Goal: Information Seeking & Learning: Learn about a topic

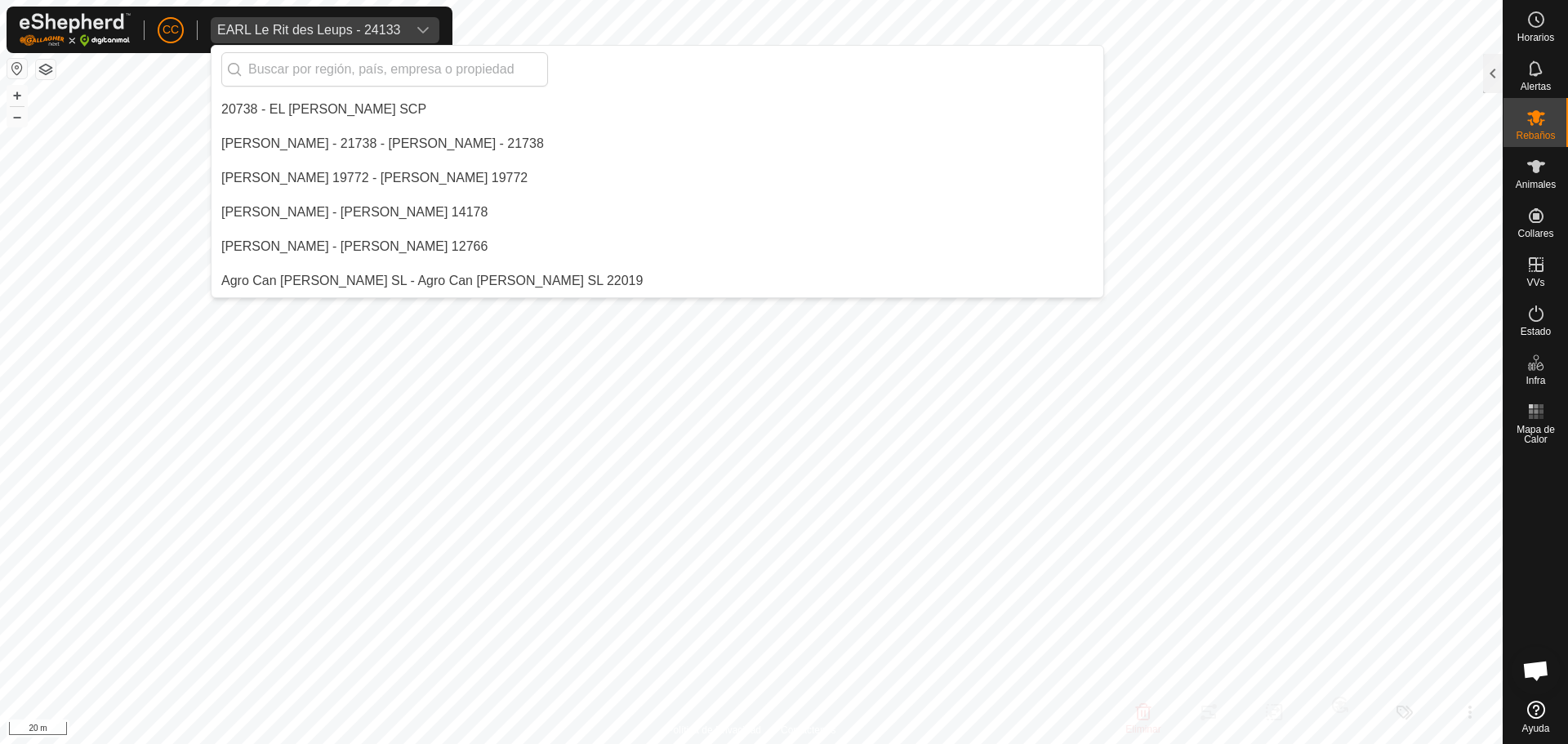
scroll to position [3327, 0]
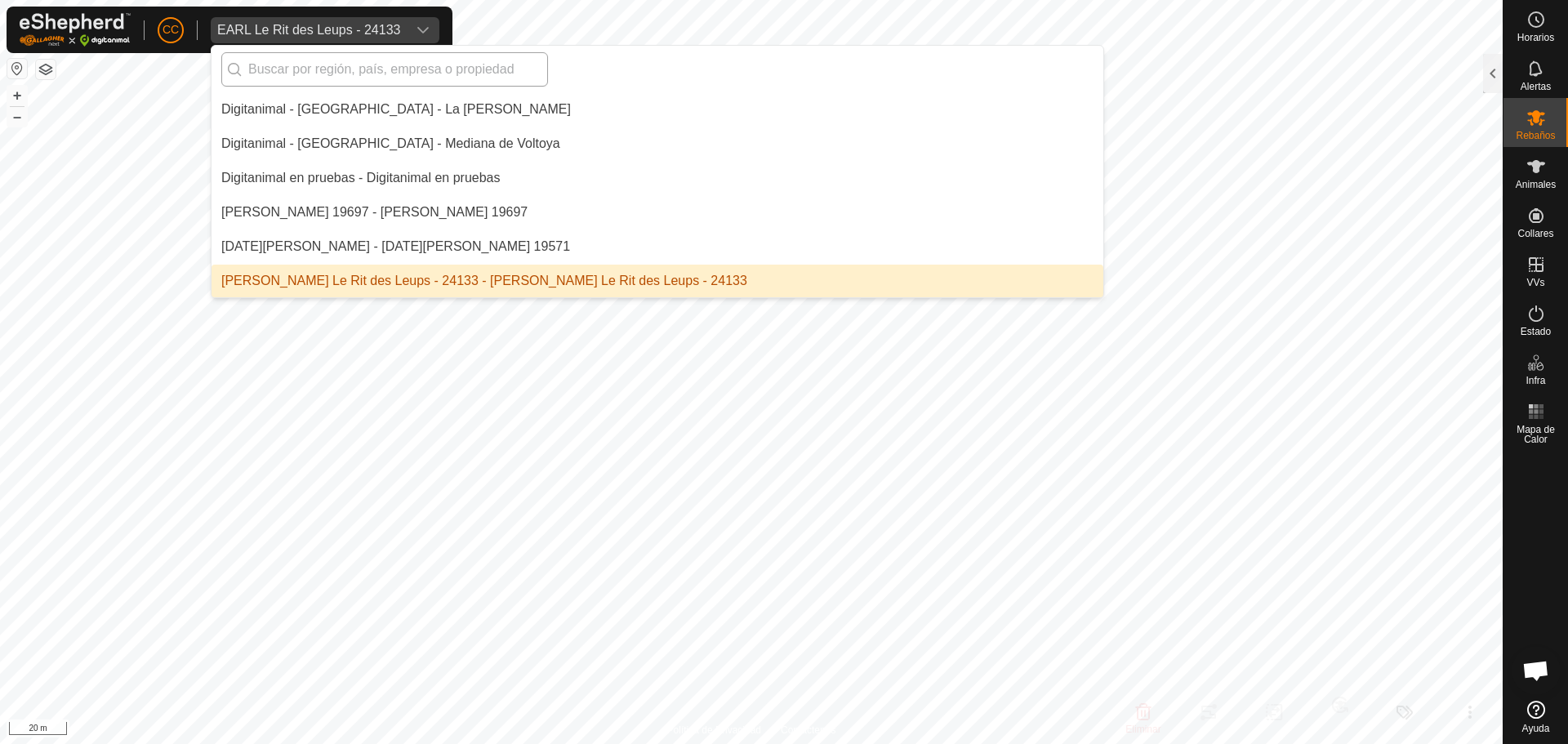
click at [291, 77] on input "text" at bounding box center [384, 69] width 327 height 35
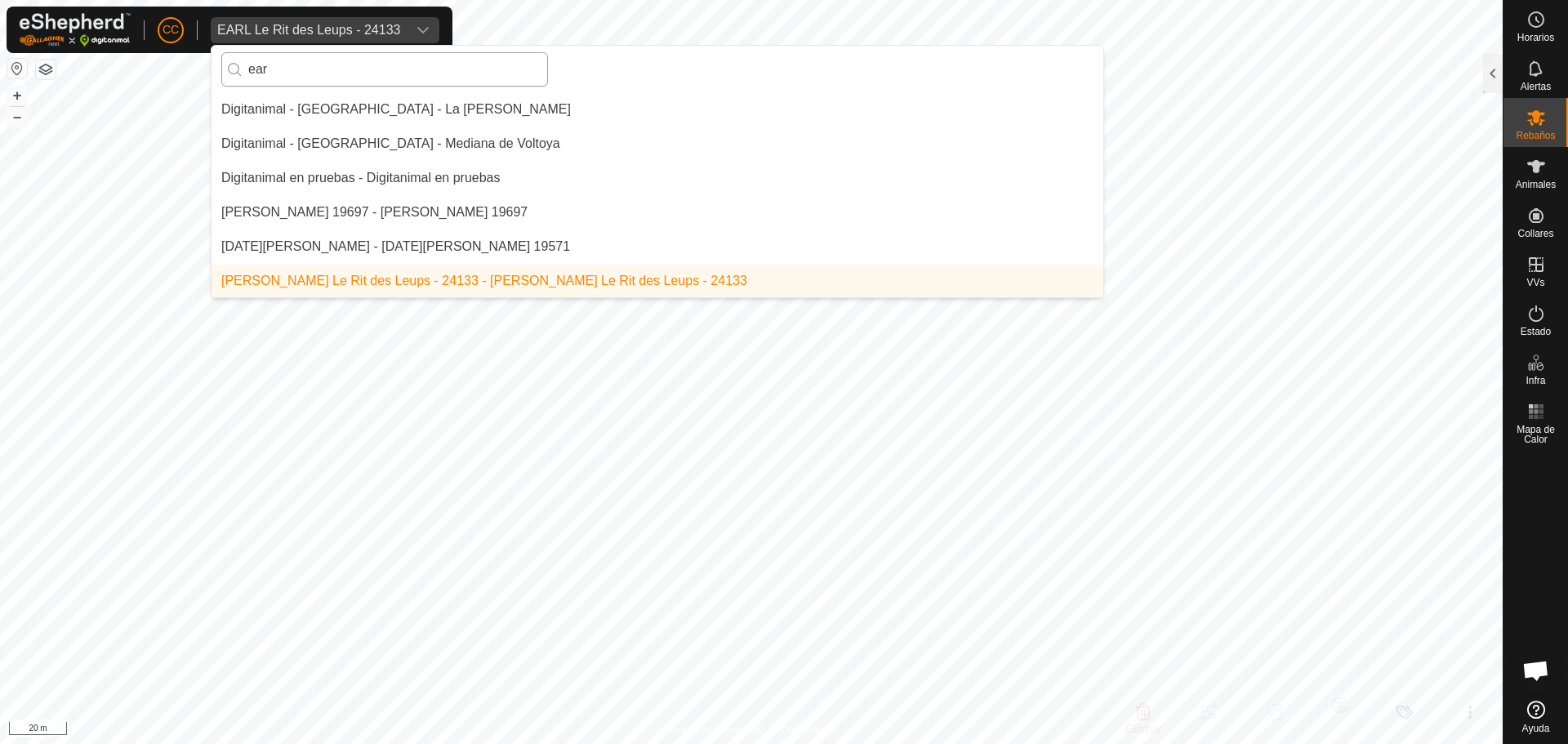
scroll to position [0, 0]
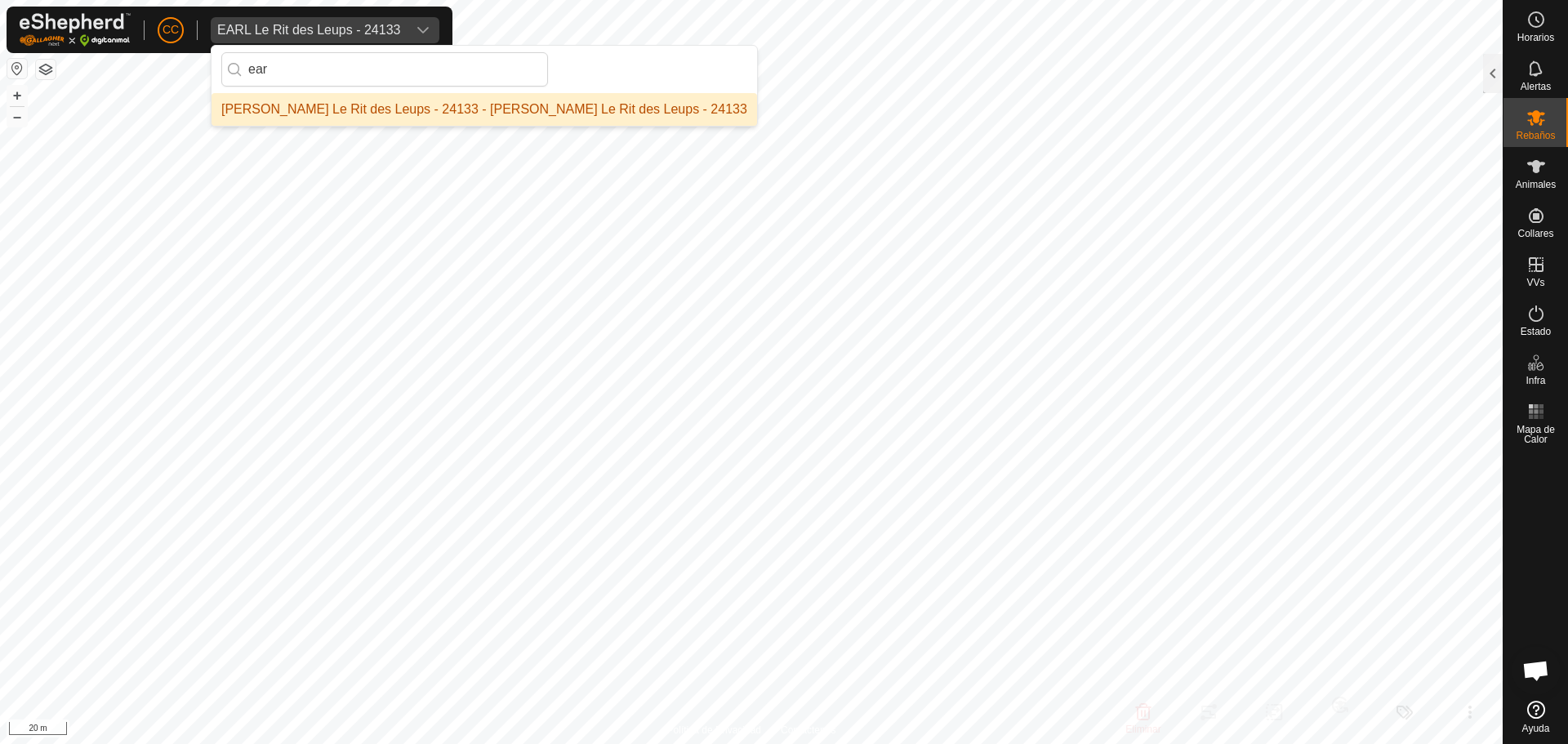
type input "ear"
click at [314, 113] on li "[PERSON_NAME] Le Rit des Leups - 24133 - [PERSON_NAME] Le Rit des Leups - 24133" at bounding box center [484, 109] width 546 height 33
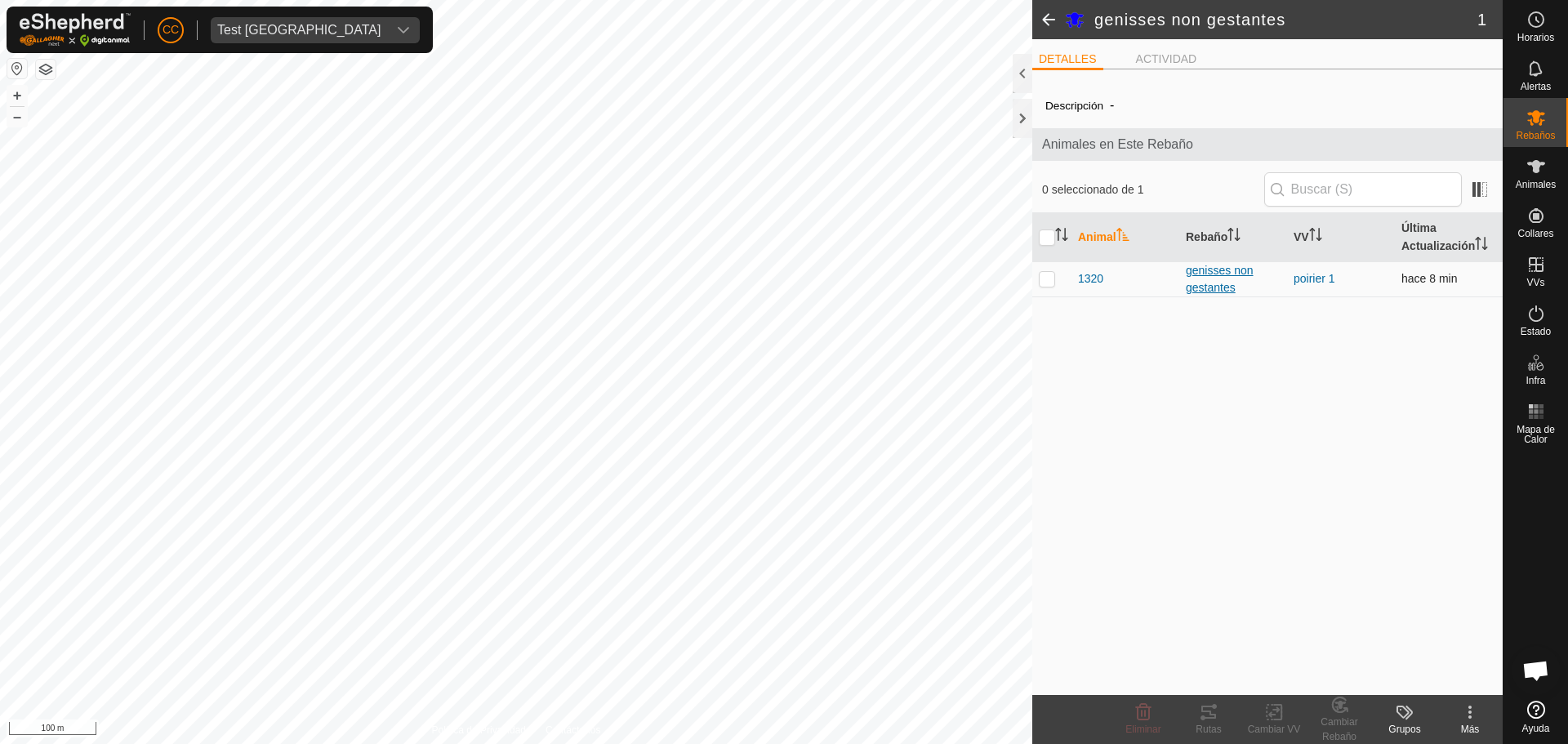
click at [1212, 265] on div "genisses non gestantes" at bounding box center [1232, 279] width 95 height 35
click at [1319, 277] on link "poirier 1" at bounding box center [1315, 278] width 42 height 13
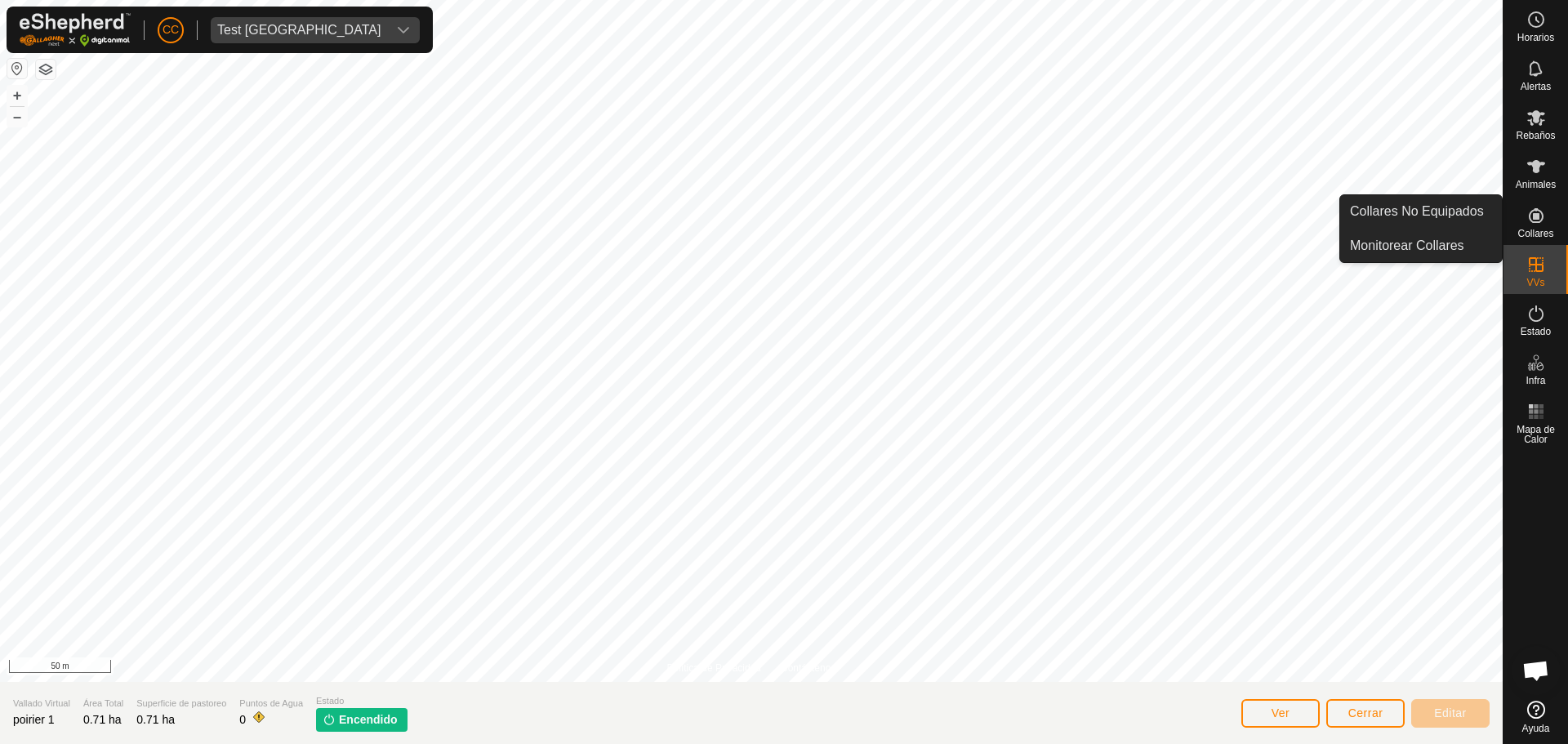
click at [1540, 213] on icon at bounding box center [1536, 215] width 20 height 20
click at [1422, 221] on link "Collares No Equipados" at bounding box center [1421, 212] width 161 height 33
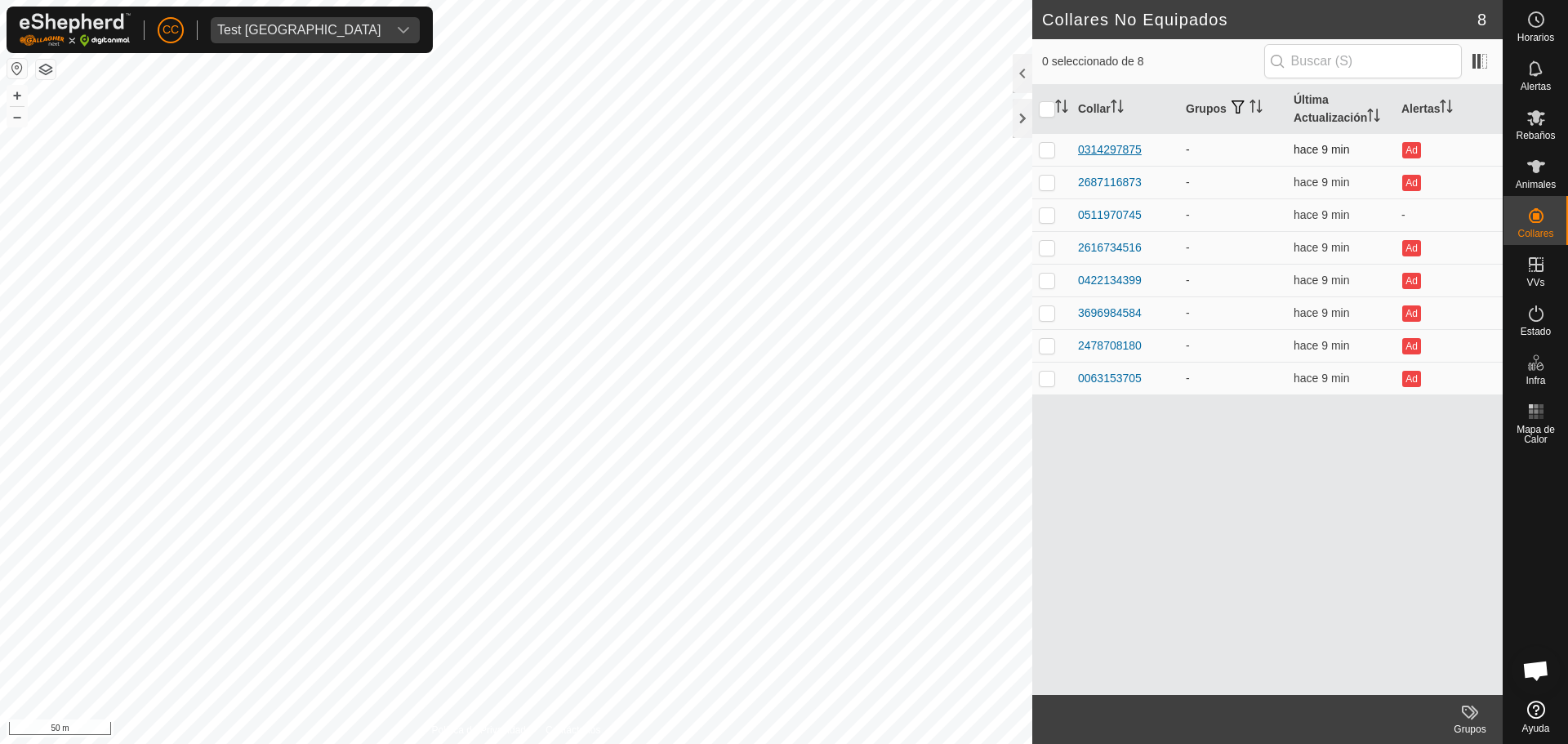
click at [1095, 148] on div "0314297875" at bounding box center [1109, 150] width 63 height 17
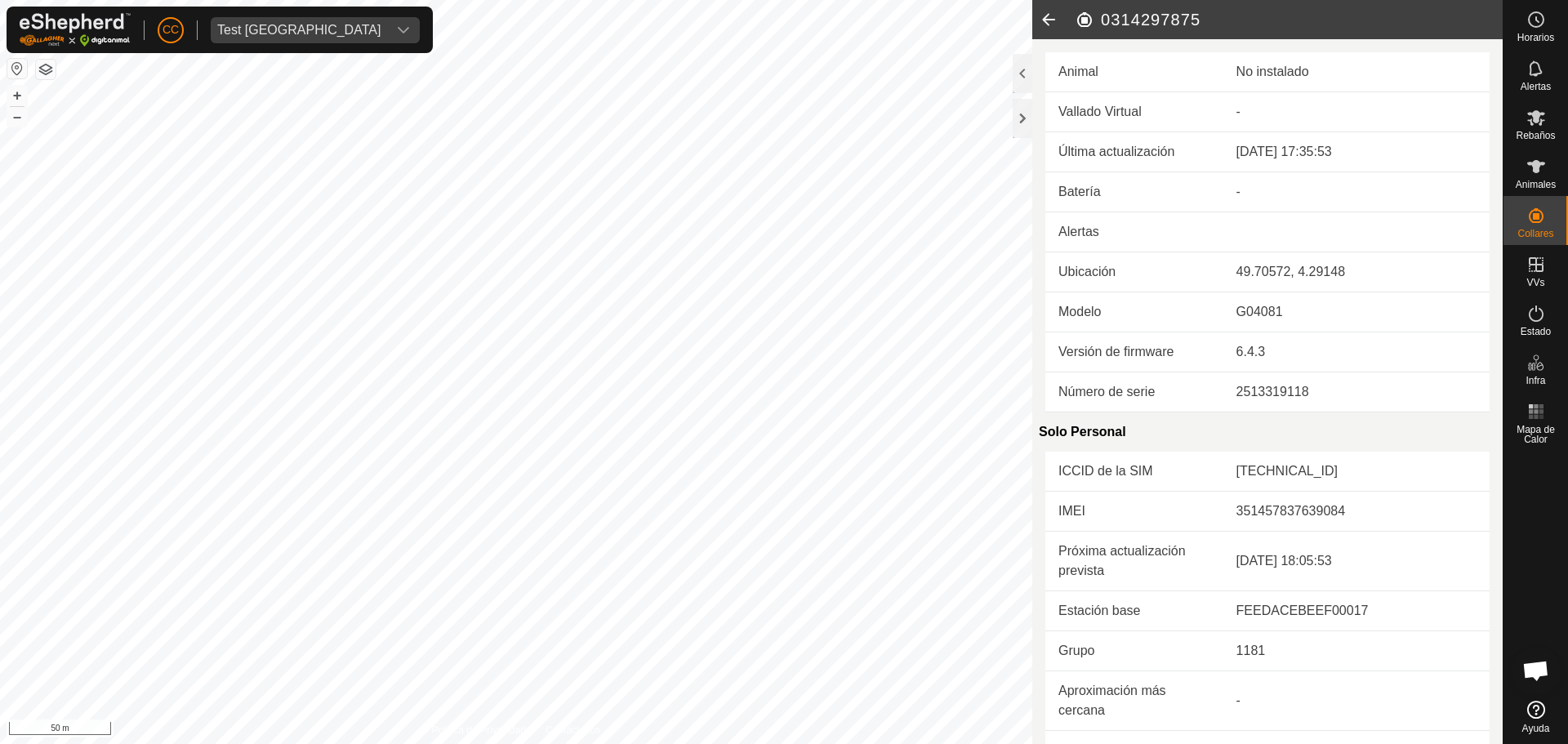
click at [1045, 15] on icon at bounding box center [1049, 19] width 33 height 39
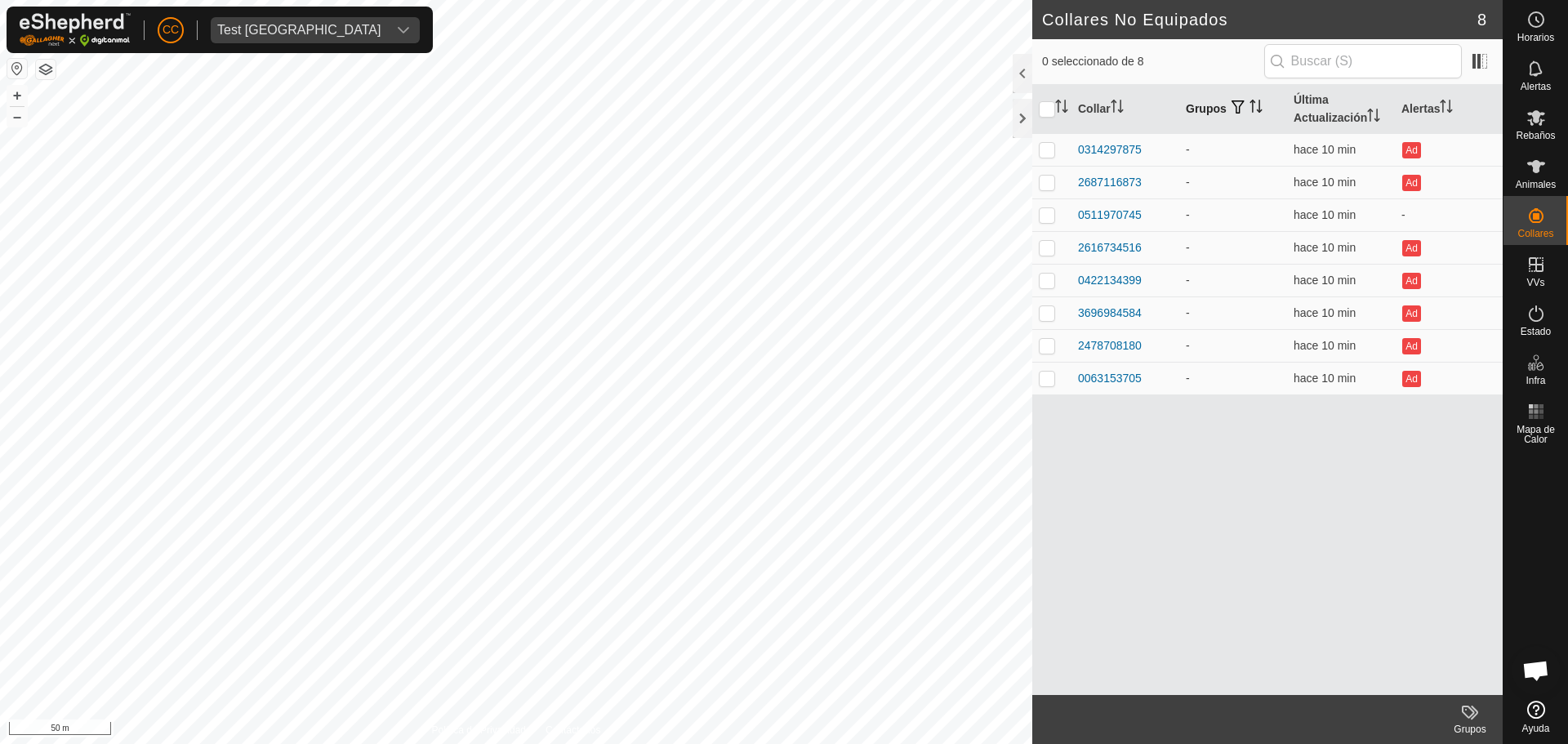
click at [1241, 105] on span "button" at bounding box center [1238, 107] width 13 height 13
click at [1473, 64] on span at bounding box center [1480, 62] width 26 height 26
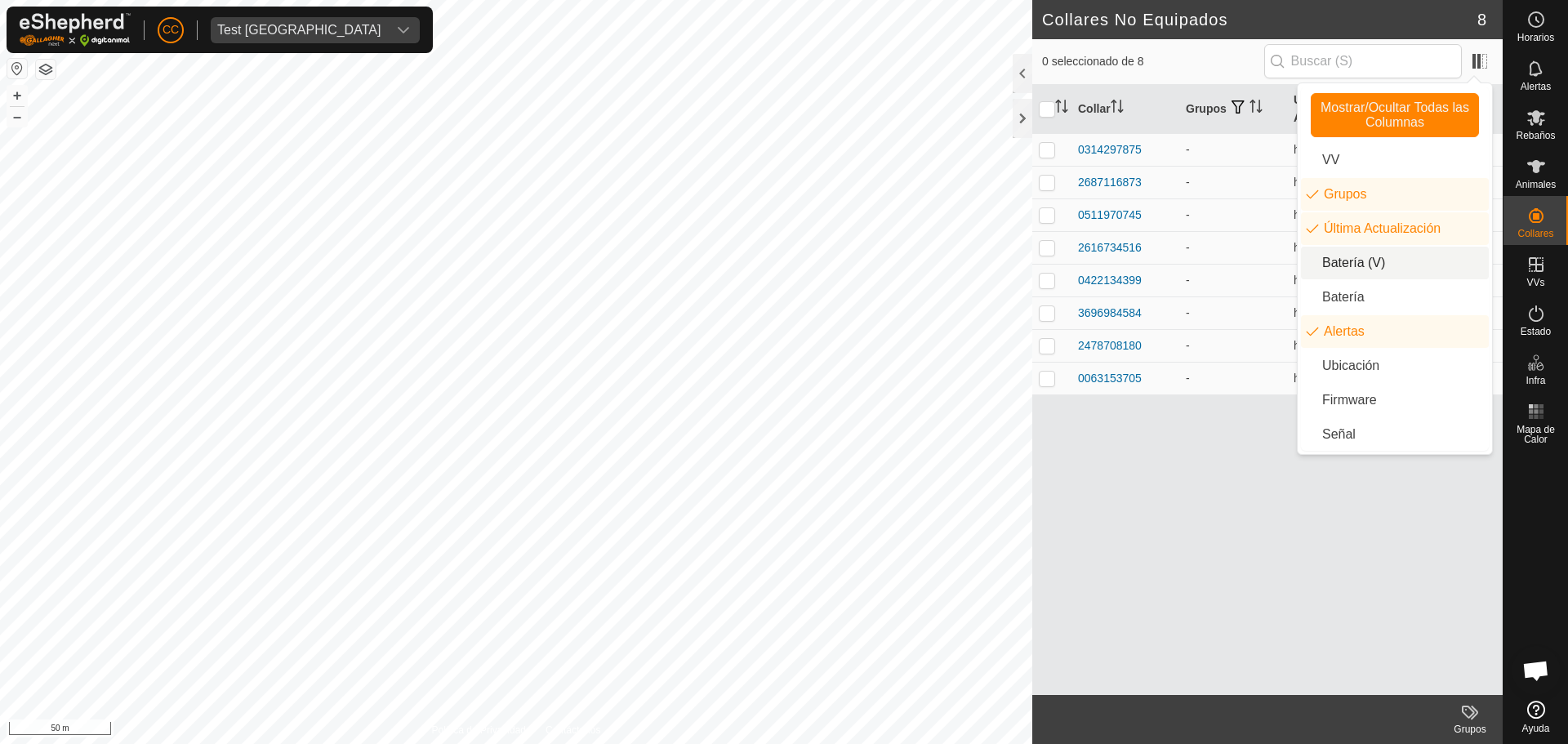
click at [1386, 273] on li "Batería (V)" at bounding box center [1395, 263] width 188 height 33
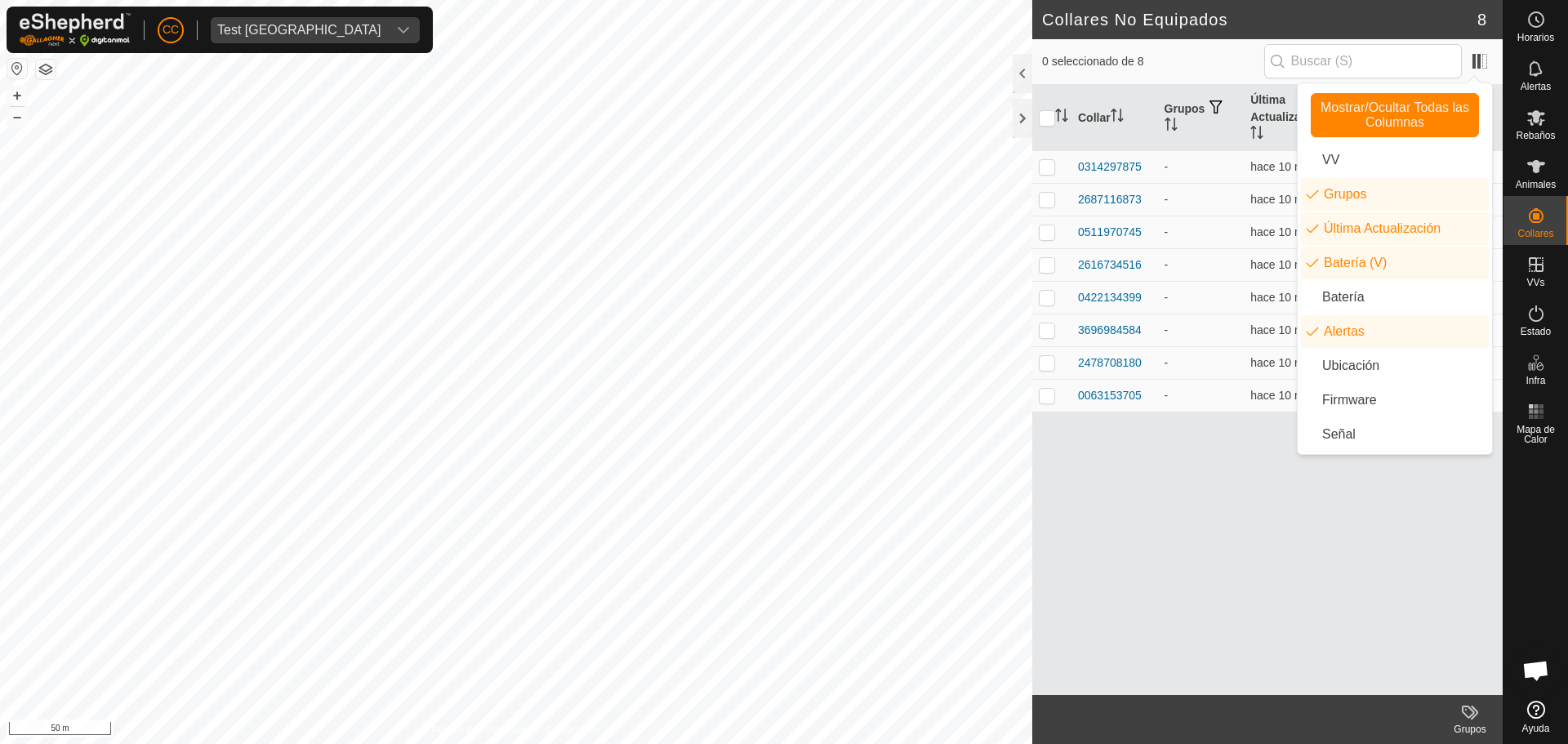
drag, startPoint x: 1297, startPoint y: 474, endPoint x: 1307, endPoint y: 468, distance: 11.7
click at [1302, 474] on div "Collar Grupos Última Actualización Batería (V) Alertas 0314297875 - hace 10 min…" at bounding box center [1267, 389] width 470 height 610
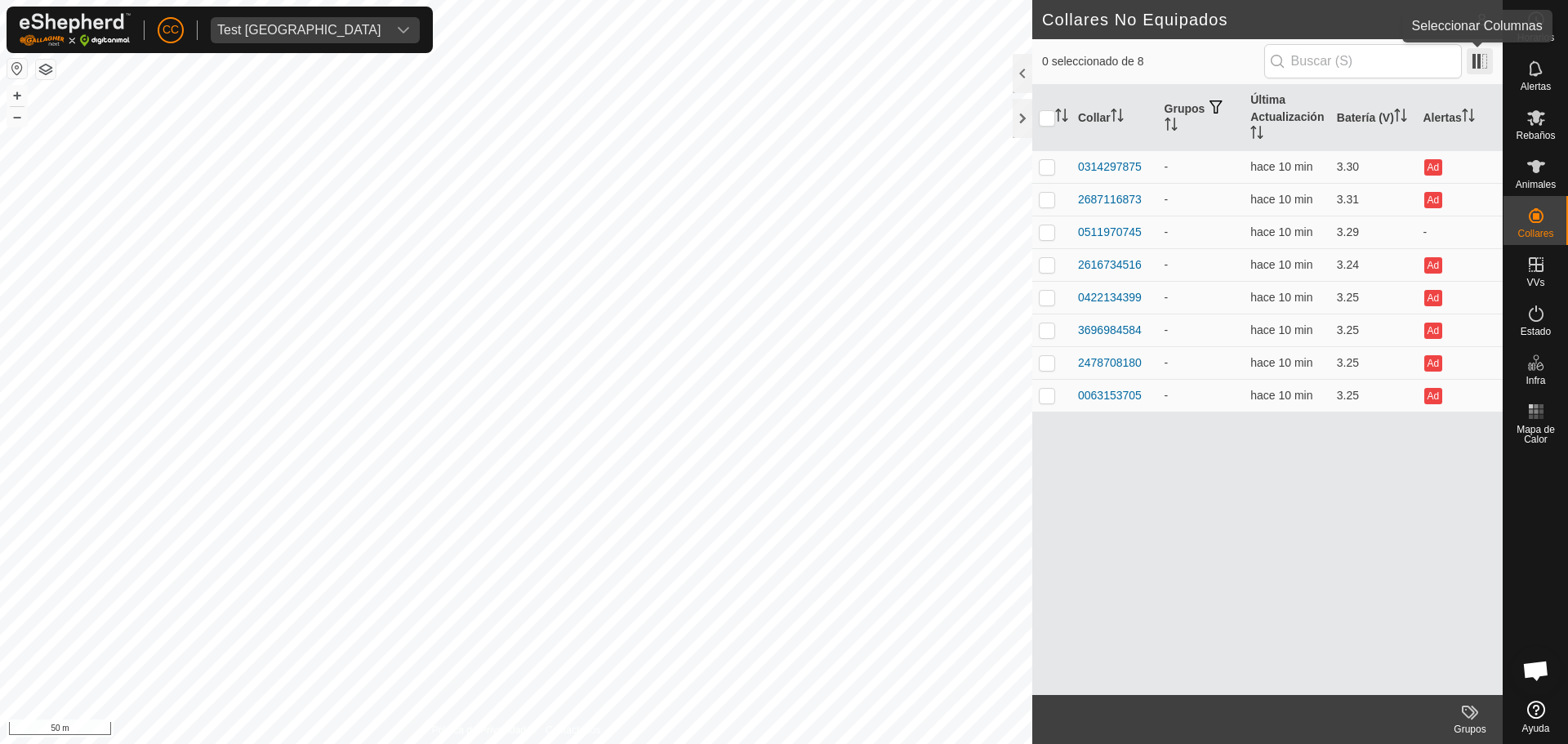
click at [1471, 67] on span at bounding box center [1480, 62] width 26 height 26
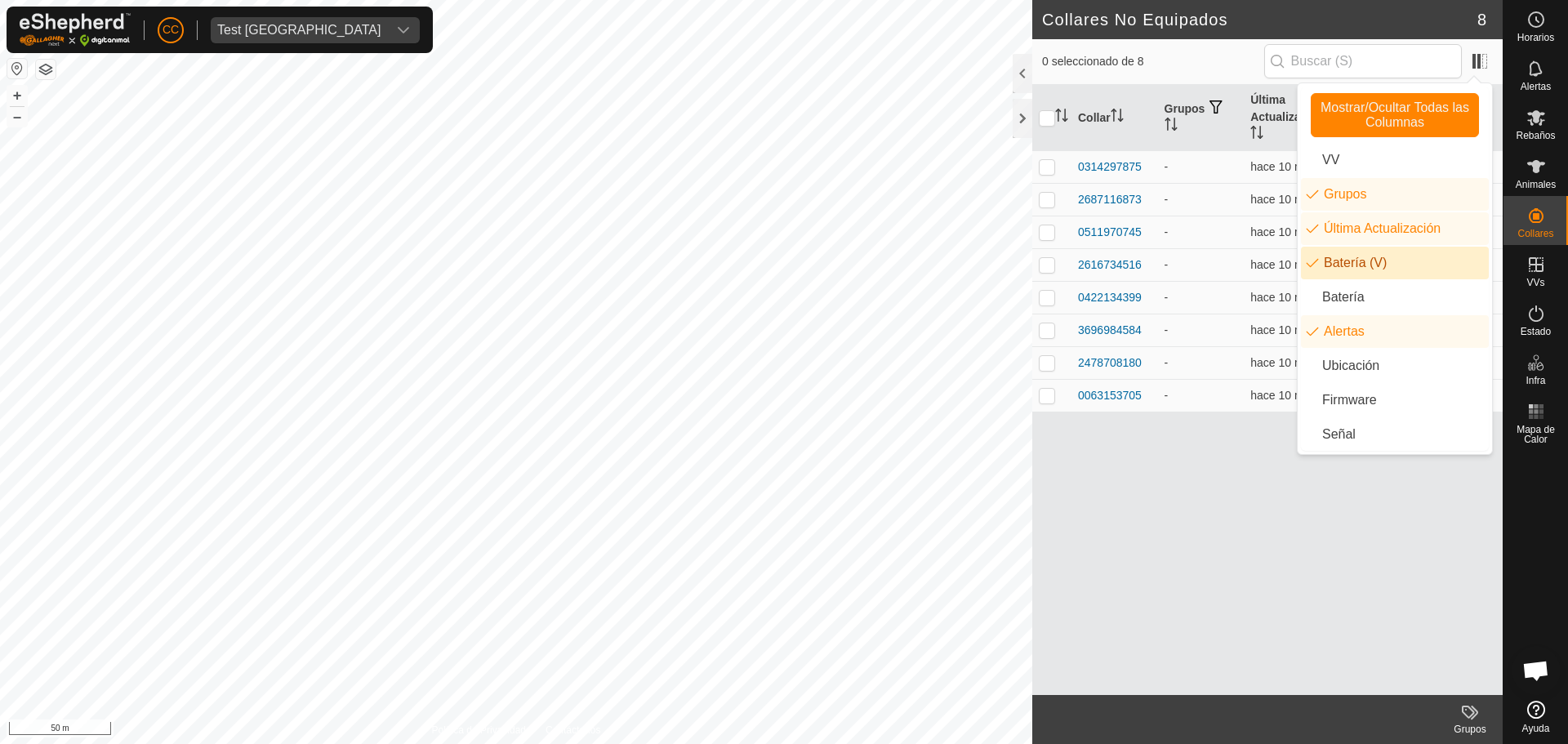
click at [1378, 265] on li "Batería (V)" at bounding box center [1395, 263] width 188 height 33
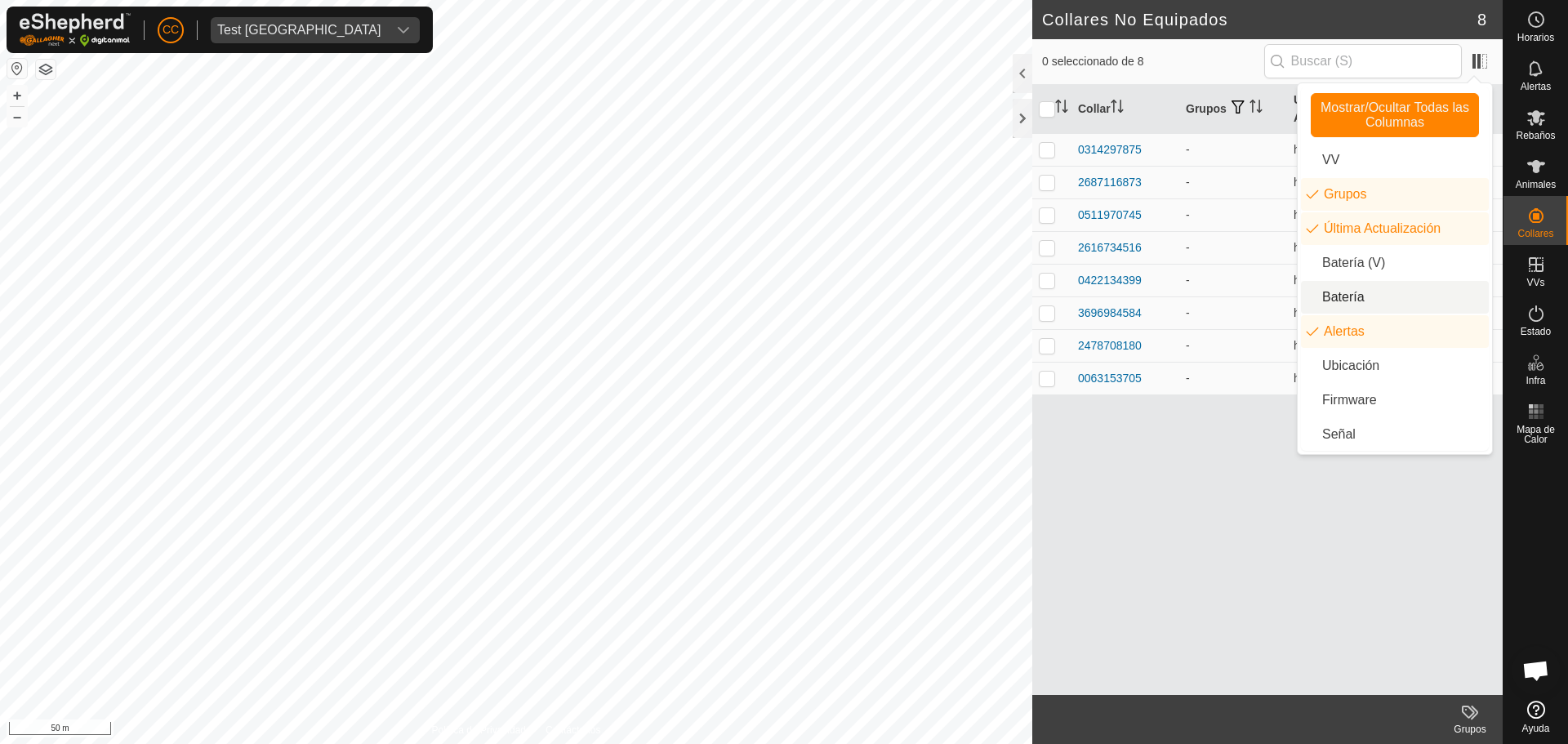
click at [1378, 291] on li "Batería" at bounding box center [1395, 297] width 188 height 33
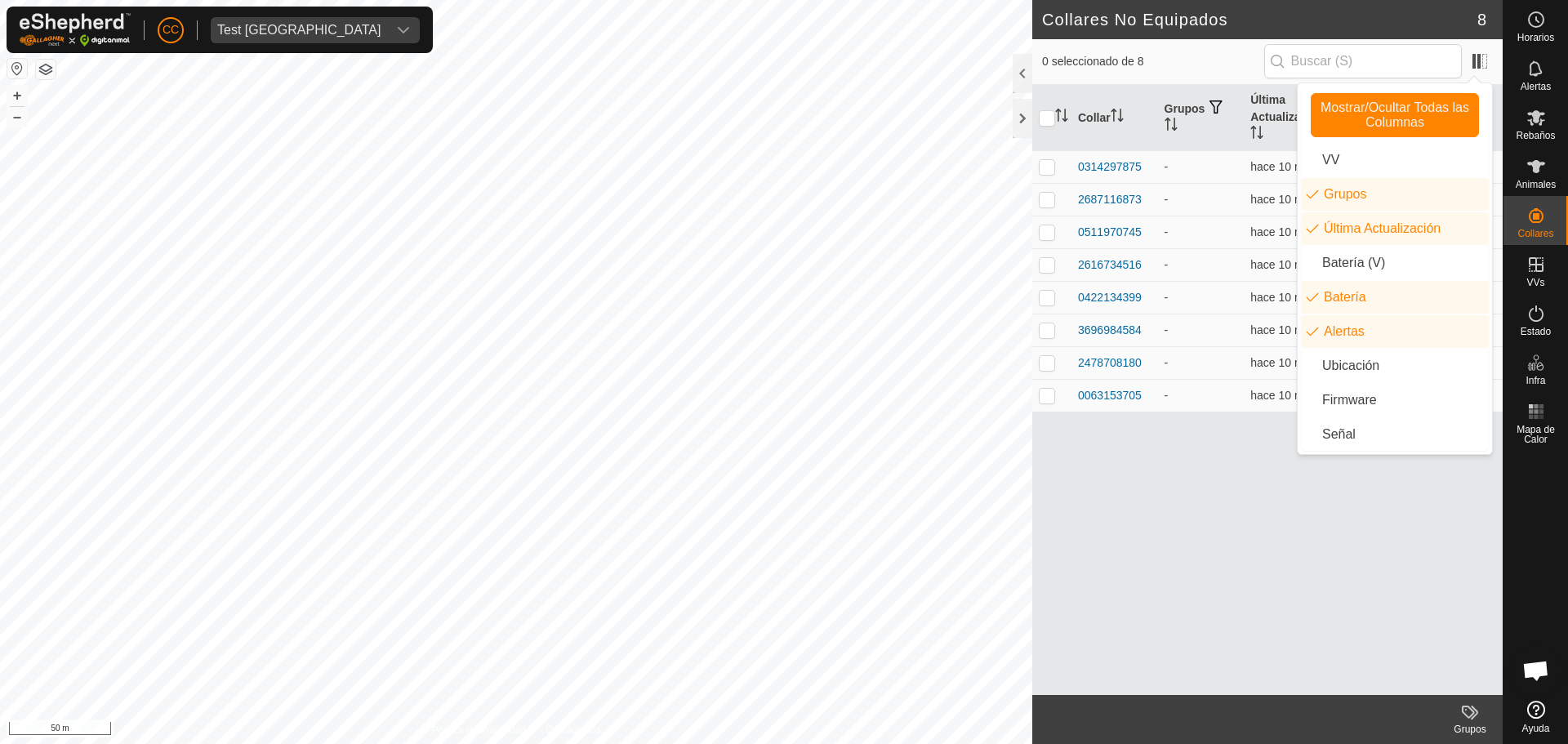
drag, startPoint x: 1195, startPoint y: 512, endPoint x: 1202, endPoint y: 489, distance: 24.0
click at [1198, 510] on div "Collar Grupos Última Actualización Batería Alertas 0314297875 - hace 10 min Ad …" at bounding box center [1267, 389] width 470 height 610
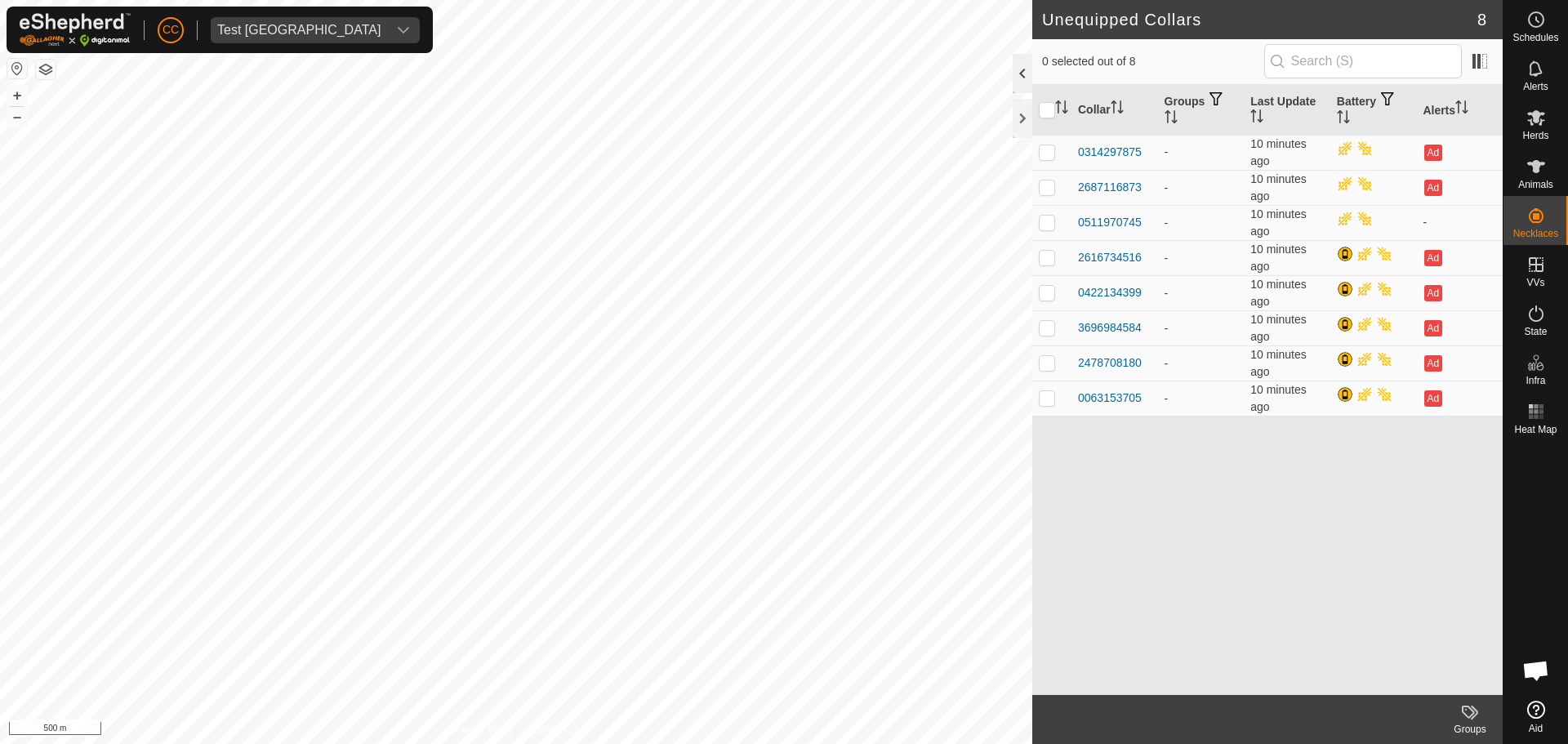
click at [1017, 70] on div at bounding box center [1022, 73] width 20 height 39
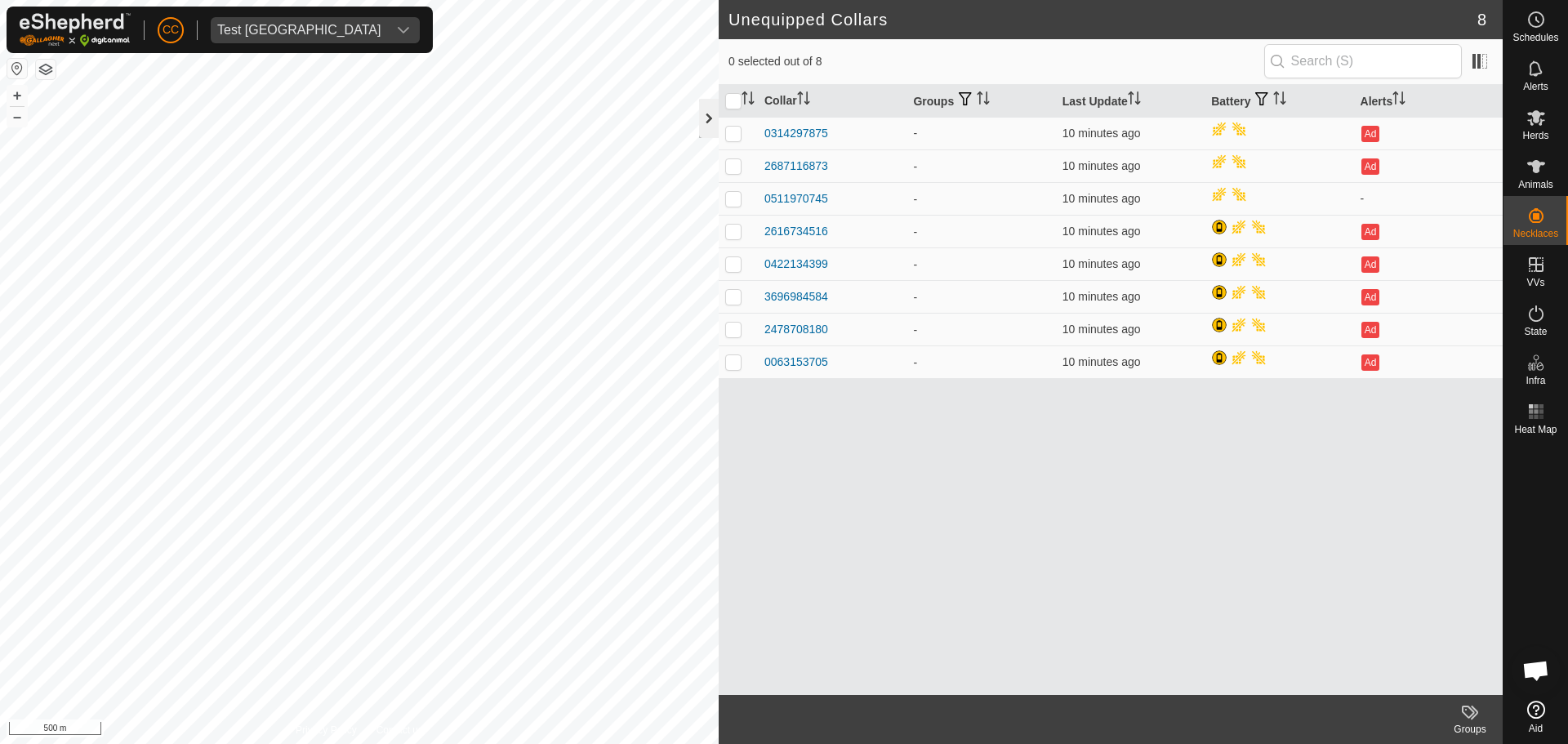
click at [709, 123] on div at bounding box center [709, 118] width 20 height 39
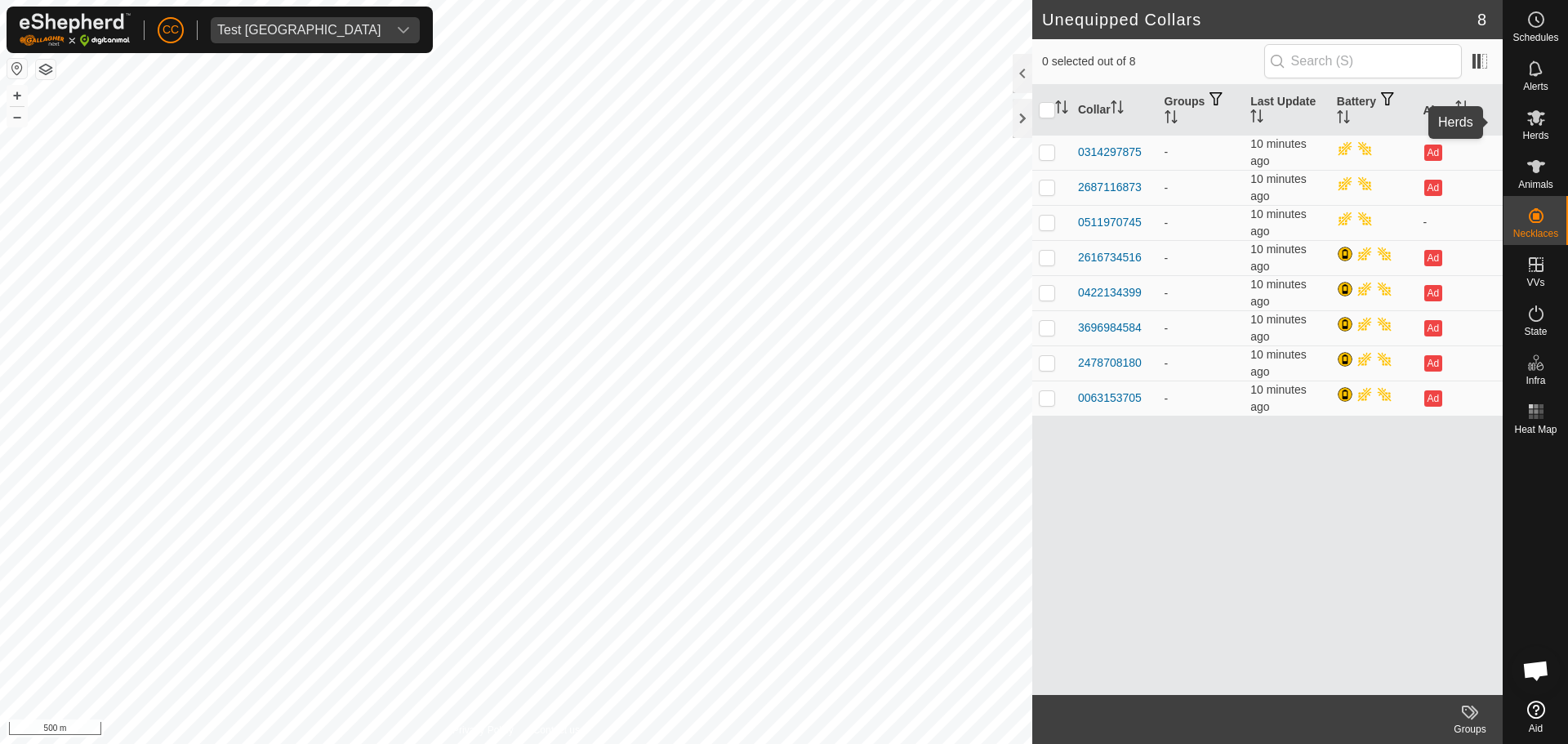
click at [1543, 129] on es-mob-svg-icon at bounding box center [1536, 118] width 29 height 26
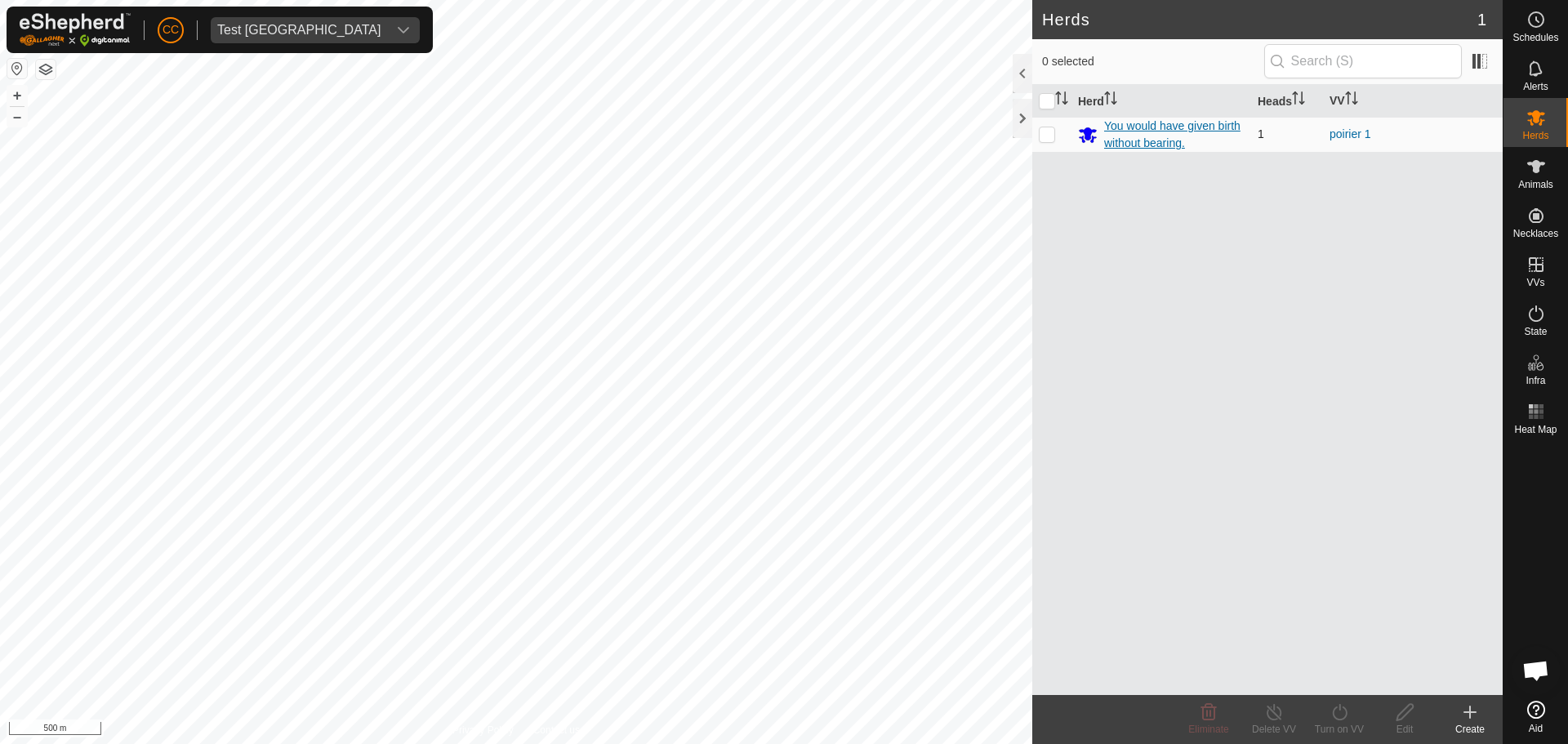
click at [1156, 134] on div "You would have given birth without bearing." at bounding box center [1174, 135] width 140 height 35
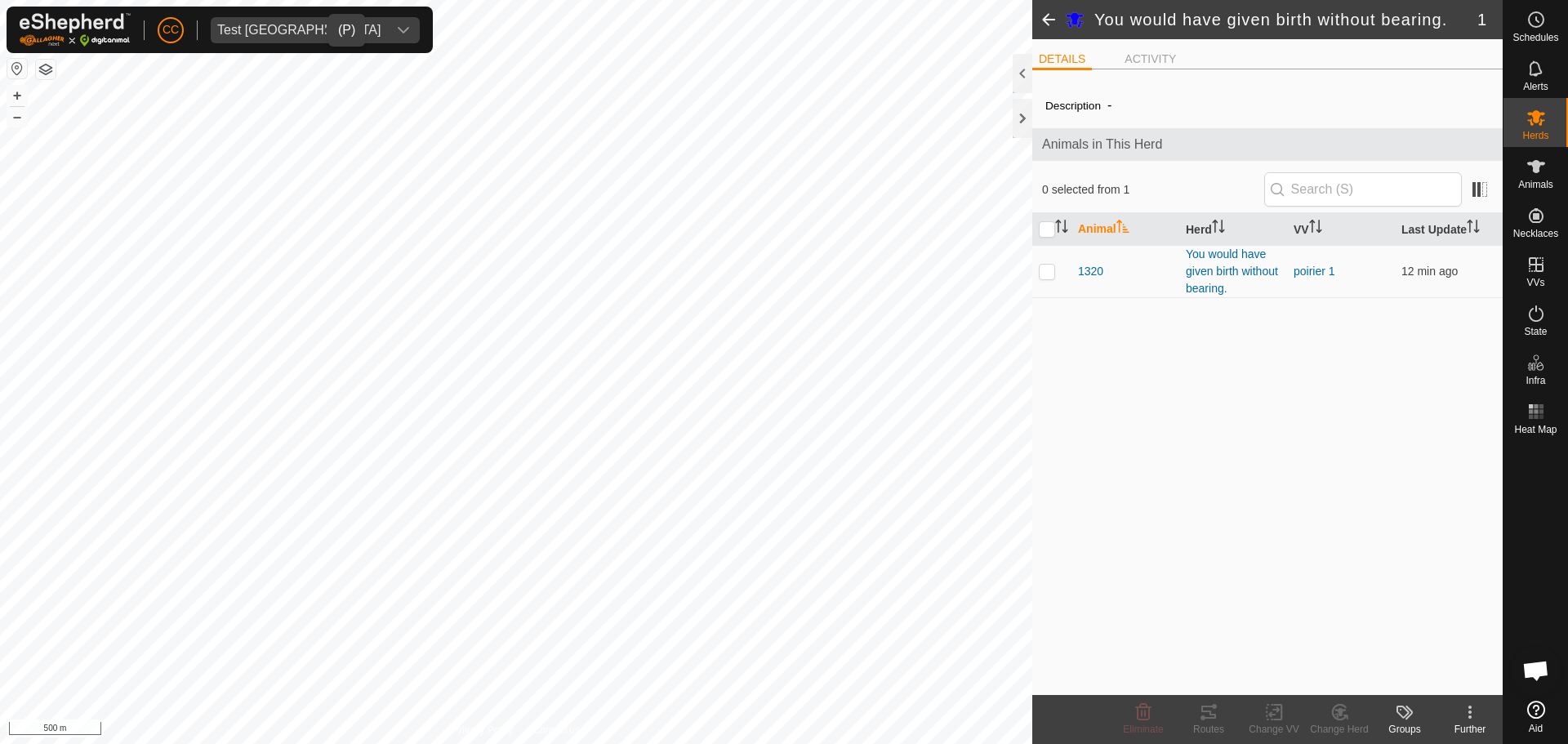
click at [287, 34] on span "Test [GEOGRAPHIC_DATA]" at bounding box center [298, 30] width 176 height 26
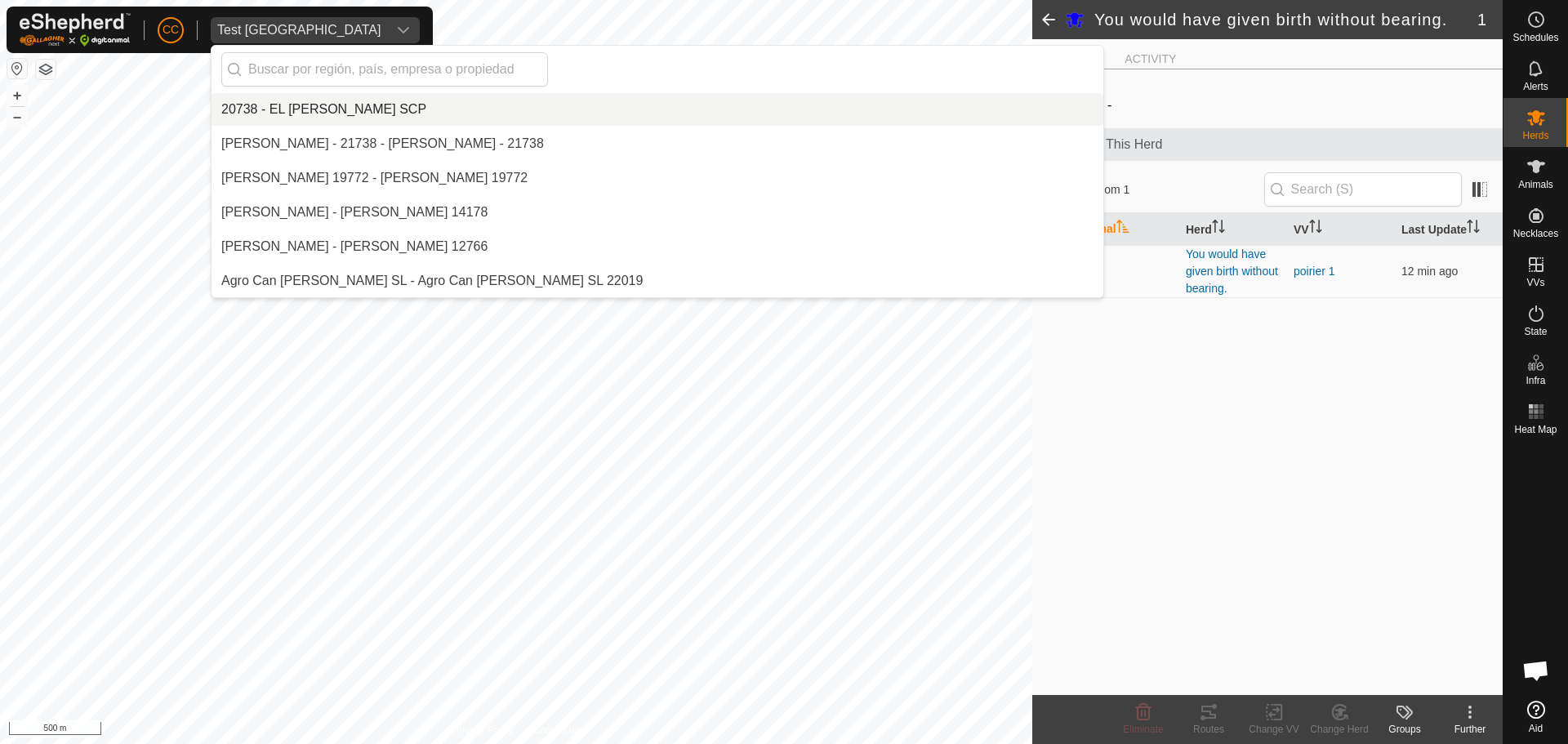
scroll to position [11524, 0]
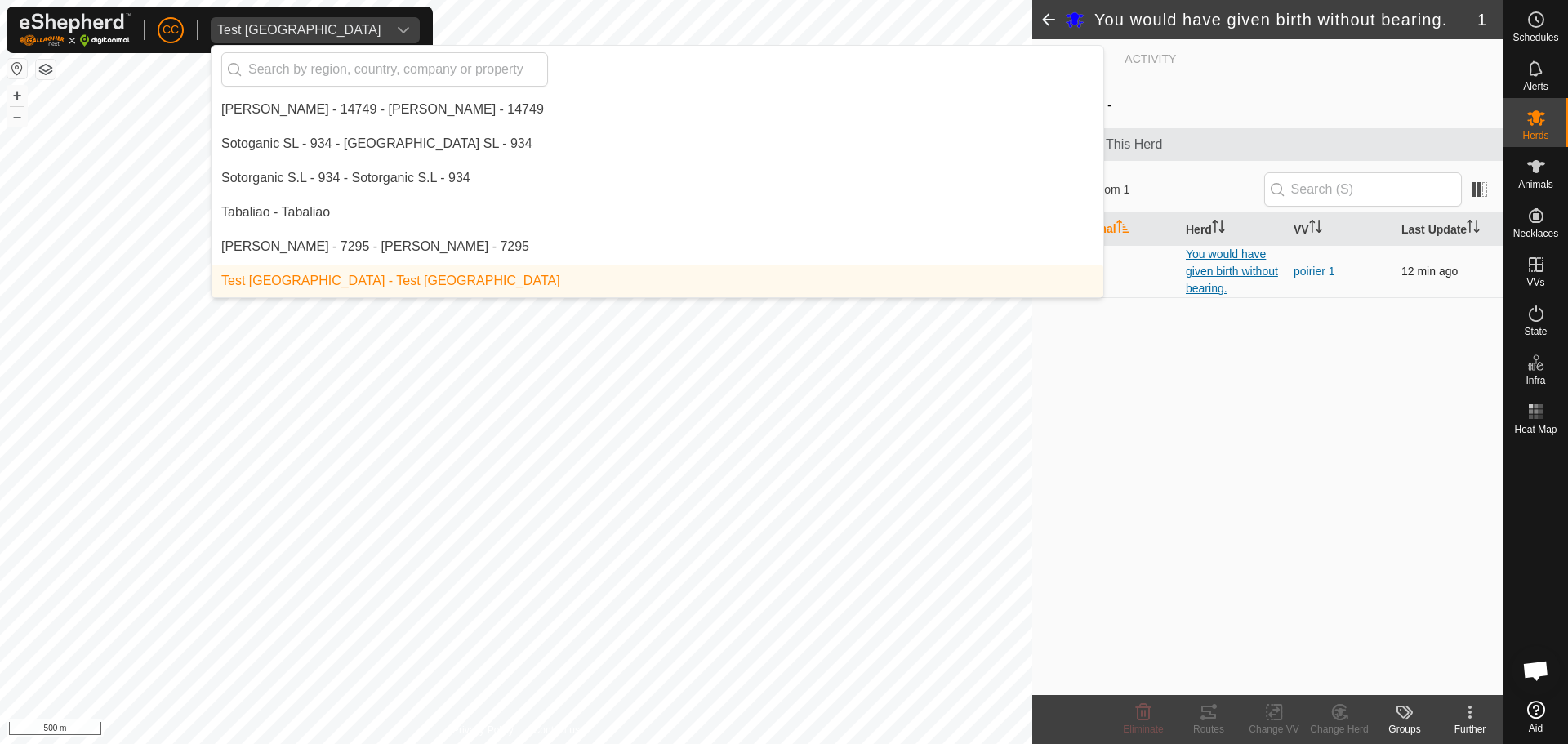
click at [1222, 276] on font "You would have given birth without bearing." at bounding box center [1232, 271] width 92 height 48
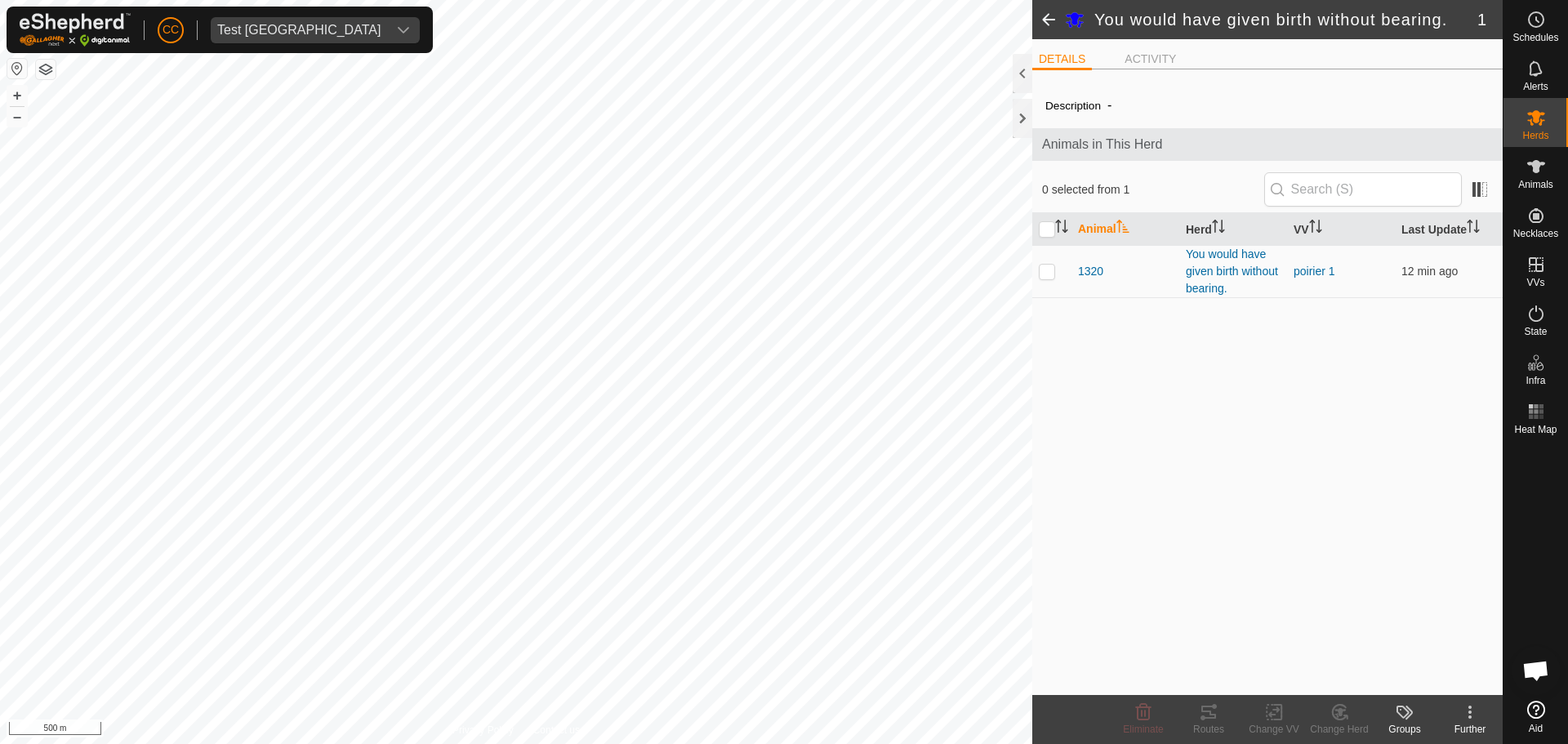
click at [1036, 7] on span at bounding box center [1049, 19] width 33 height 39
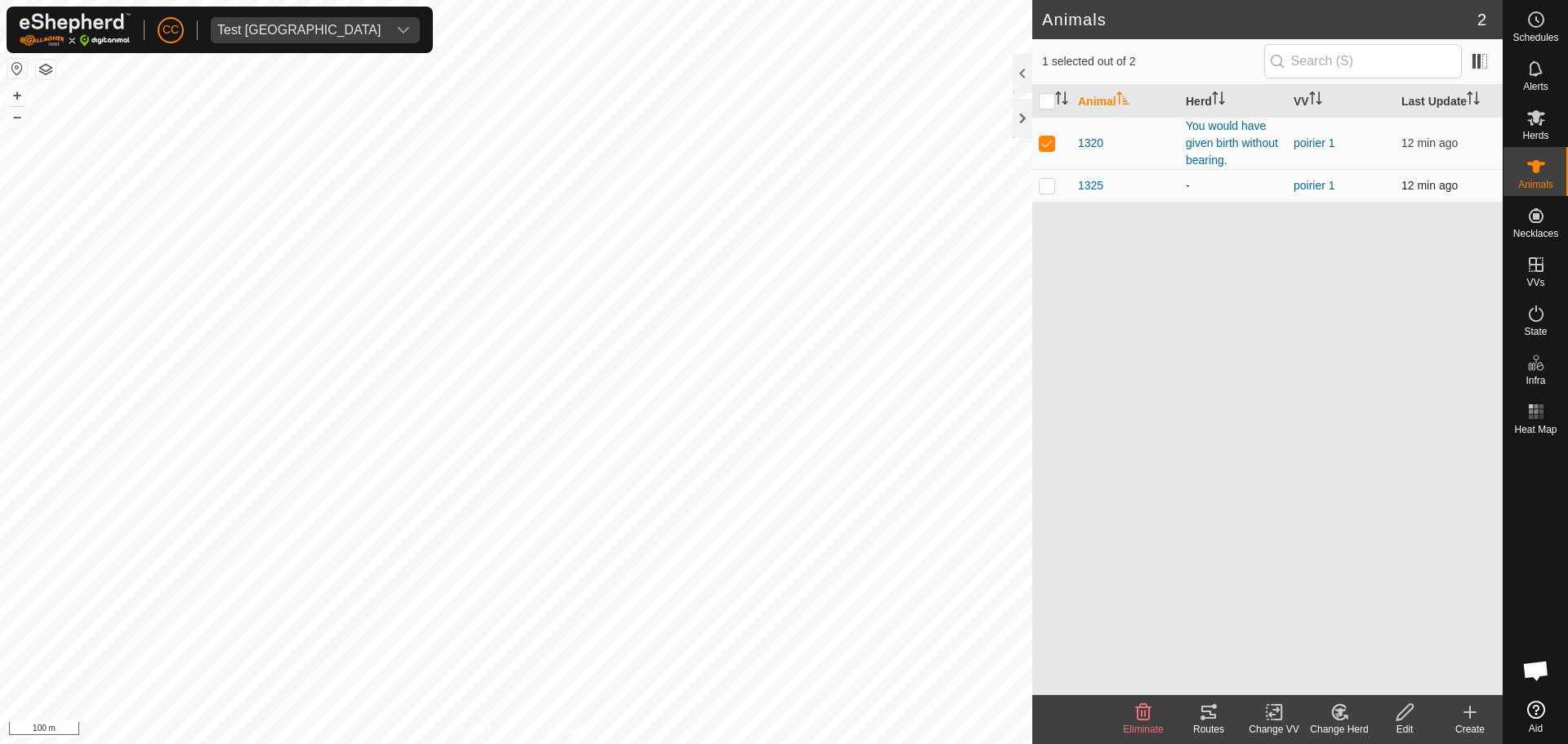
click at [1106, 192] on div "1325" at bounding box center [1125, 186] width 95 height 17
click at [1088, 189] on span "1325" at bounding box center [1090, 186] width 25 height 17
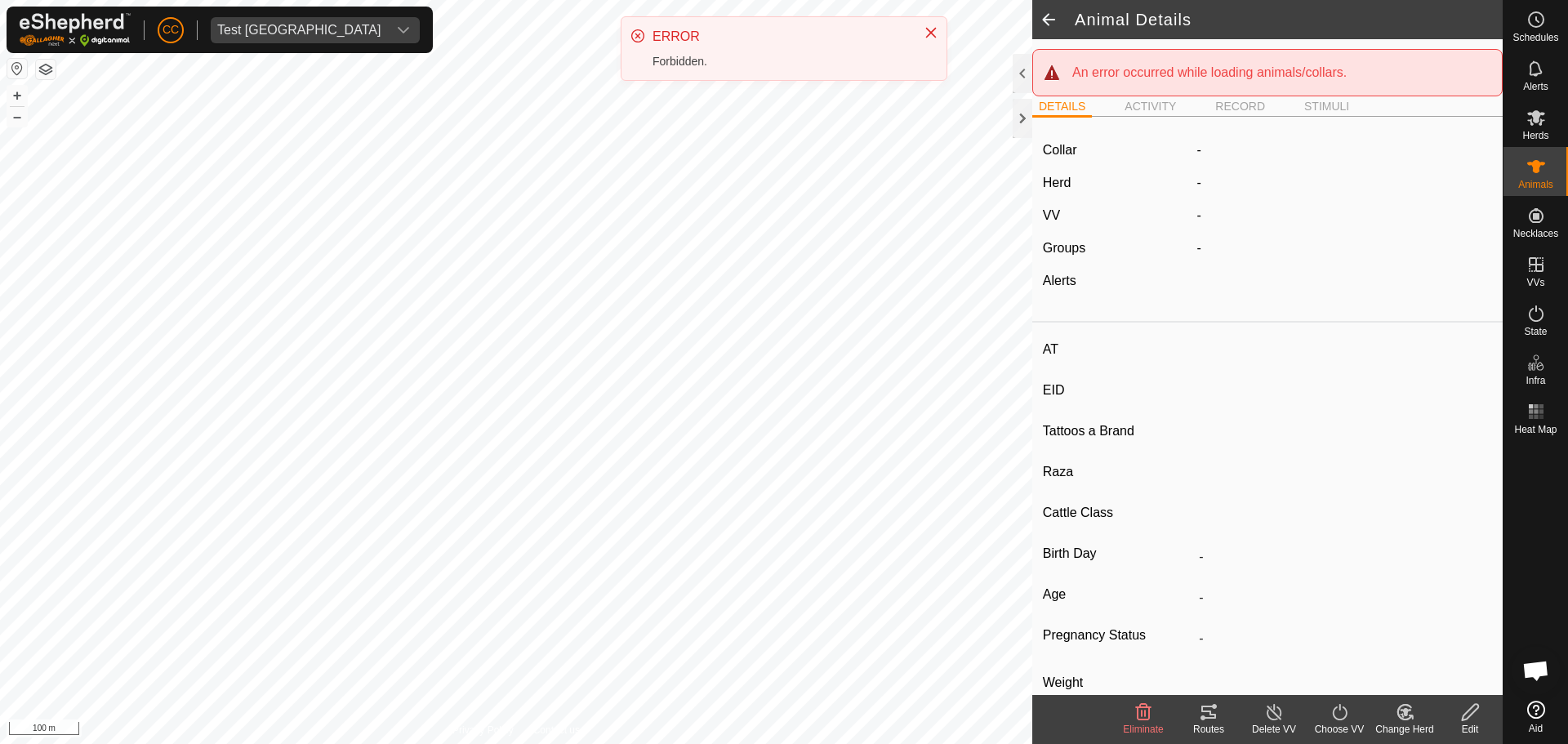
click at [1042, 14] on span at bounding box center [1049, 19] width 33 height 39
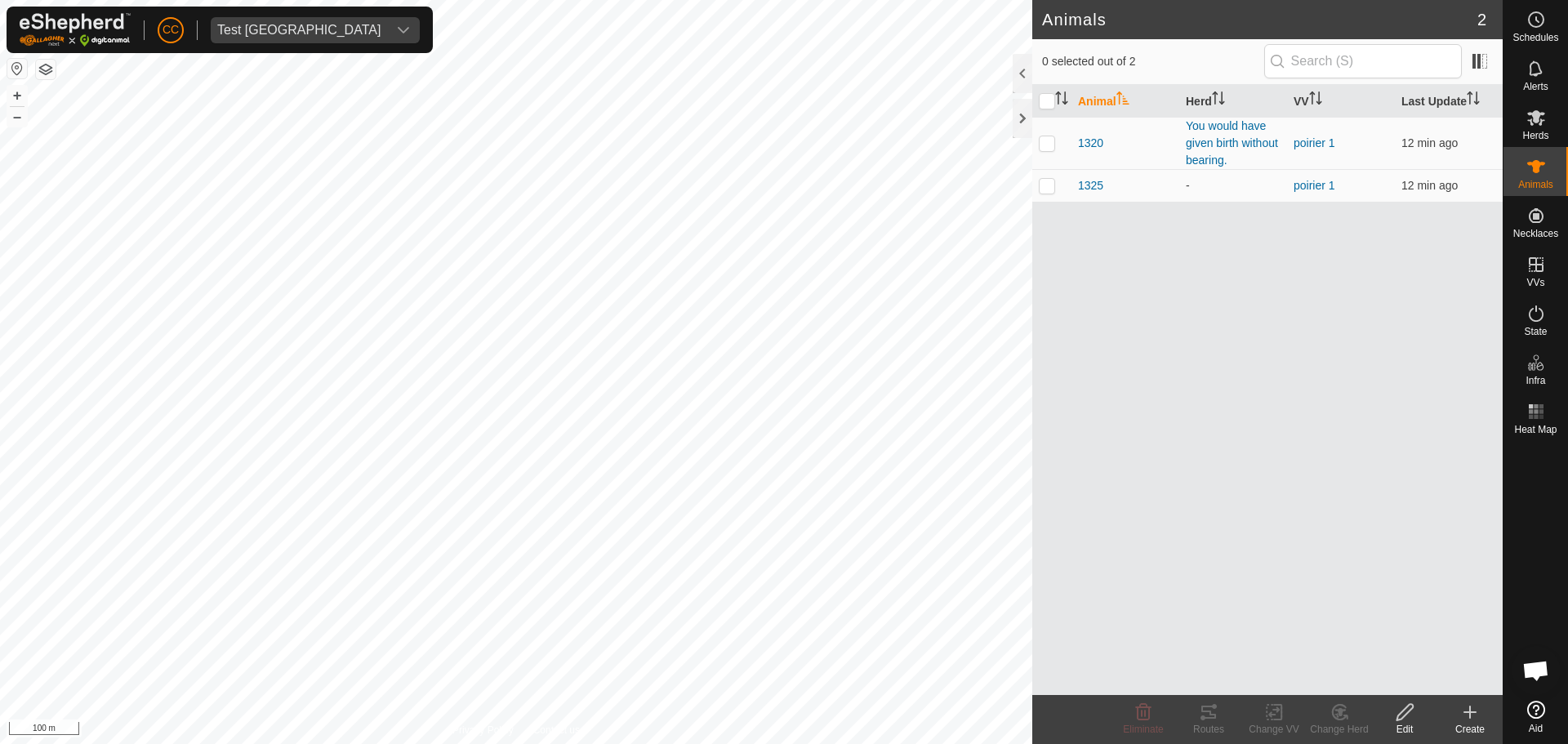
drag, startPoint x: 1116, startPoint y: 139, endPoint x: 1244, endPoint y: 290, distance: 198.0
click at [1244, 290] on div "Animal Herd VV Last Update 1320 You would have given birth without bearing. poi…" at bounding box center [1267, 389] width 470 height 610
click at [1543, 115] on icon at bounding box center [1536, 118] width 18 height 16
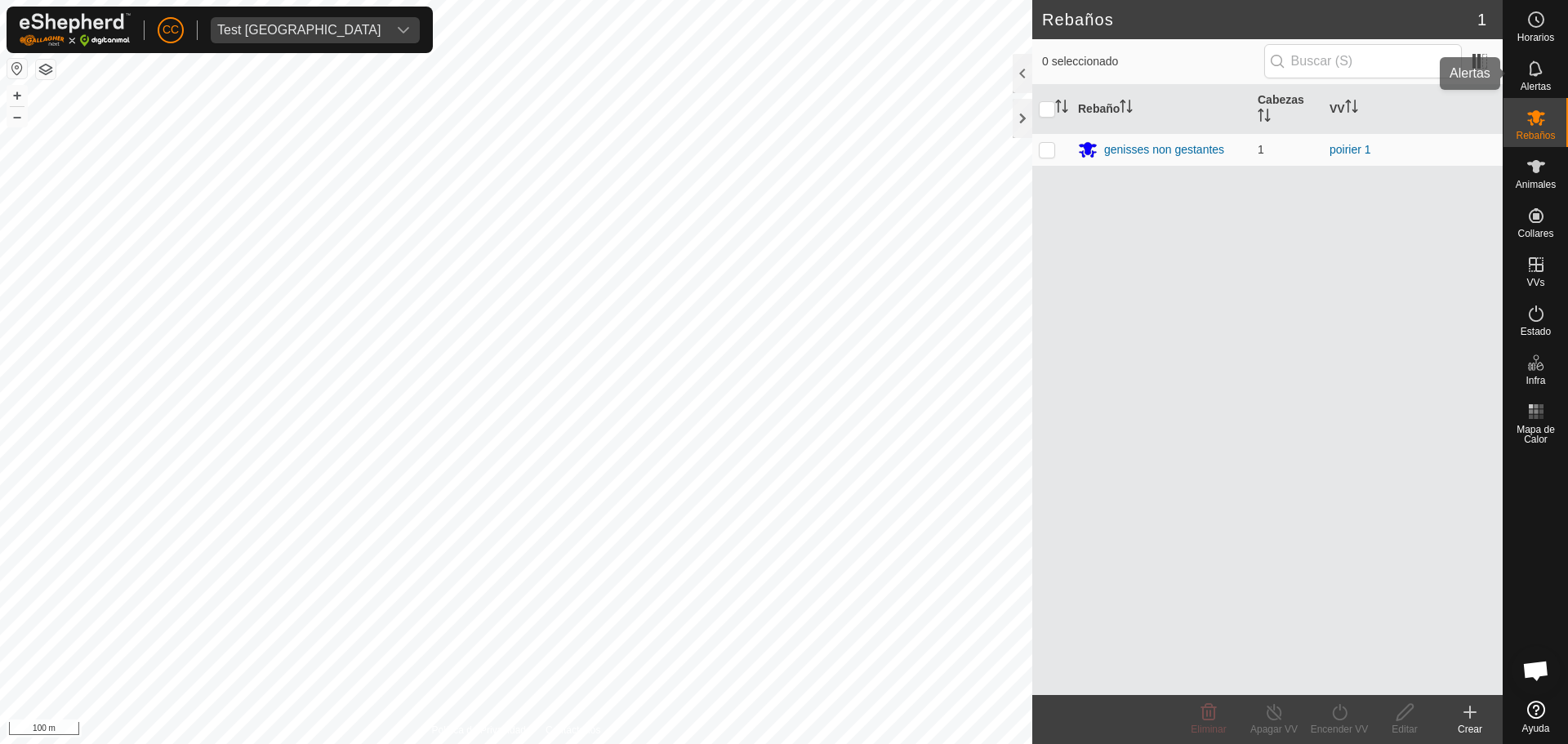
click at [1539, 69] on icon at bounding box center [1535, 69] width 13 height 16
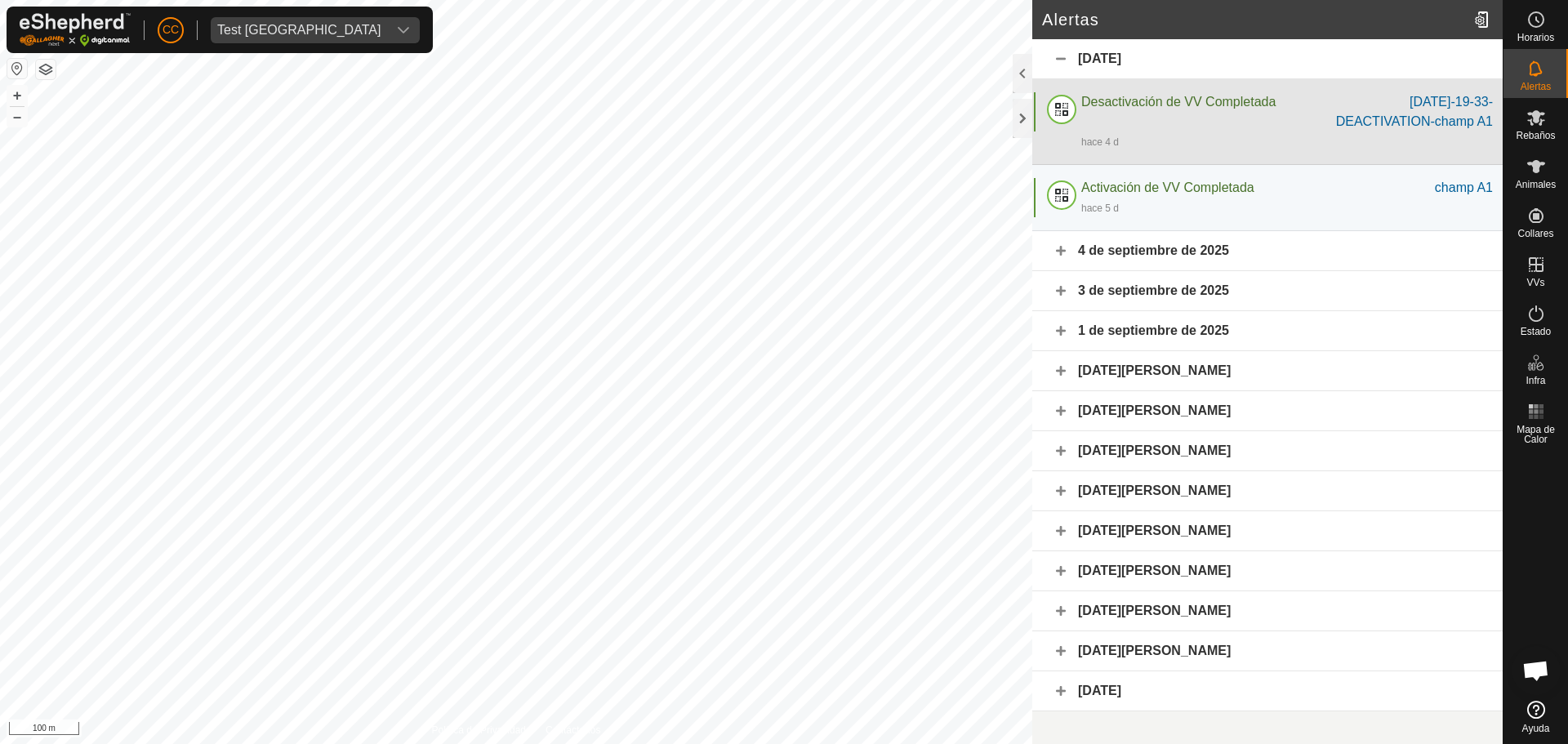
click at [1243, 105] on span "Desactivación de VV Completada" at bounding box center [1179, 101] width 194 height 14
